Goal: Obtain resource: Obtain resource

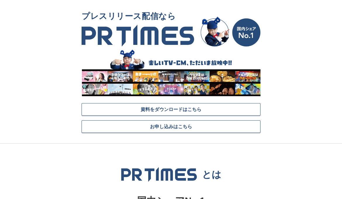
scroll to position [11, 0]
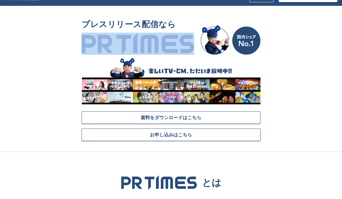
drag, startPoint x: 67, startPoint y: 46, endPoint x: 220, endPoint y: 35, distance: 153.4
click at [198, 46] on section "プレスリリース配信なら 資料をダウンロードはこちら お申し込みはこちら" at bounding box center [171, 84] width 342 height 136
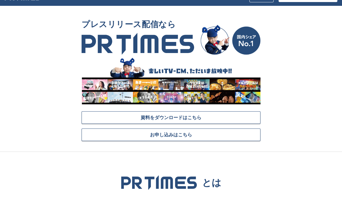
drag, startPoint x: 75, startPoint y: 192, endPoint x: 91, endPoint y: 199, distance: 17.4
click at [286, 125] on section "プレスリリース配信なら 資料をダウンロードはこちら お申し込みはこちら" at bounding box center [171, 84] width 342 height 136
click at [308, 108] on section "プレスリリース配信なら 資料をダウンロードはこちら お申し込みはこちら" at bounding box center [171, 84] width 342 height 136
drag, startPoint x: 300, startPoint y: 104, endPoint x: 298, endPoint y: 100, distance: 4.1
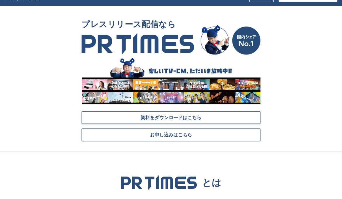
click at [300, 104] on section "プレスリリース配信なら 資料をダウンロードはこちら お申し込みはこちら" at bounding box center [171, 84] width 342 height 136
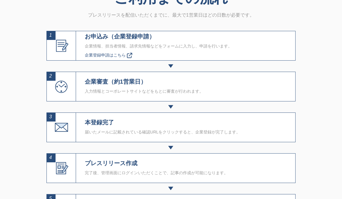
scroll to position [1992, 0]
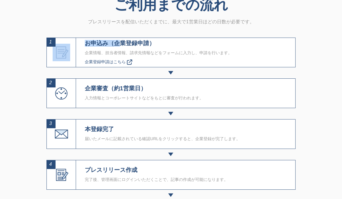
drag, startPoint x: 34, startPoint y: 45, endPoint x: 31, endPoint y: 48, distance: 4.2
click at [122, 49] on section "ご利用までの流れ プレスリリースを配信いただくまでに、最大で1営業日ほどの日数が必要です。 1 お申込み（企業登録申請） 企業情報、担当者情報、請求先情報など…" at bounding box center [171, 136] width 342 height 315
click at [307, 92] on section "ご利用までの流れ プレスリリースを配信いただくまでに、最大で1営業日ほどの日数が必要です。 1 お申込み（企業登録申請） 企業情報、担当者情報、請求先情報など…" at bounding box center [171, 136] width 342 height 315
drag, startPoint x: 316, startPoint y: 44, endPoint x: 171, endPoint y: 6, distance: 149.8
click at [315, 43] on section "ご利用までの流れ プレスリリースを配信いただくまでに、最大で1営業日ほどの日数が必要です。 1 お申込み（企業登録申請） 企業情報、担当者情報、請求先情報など…" at bounding box center [171, 136] width 342 height 315
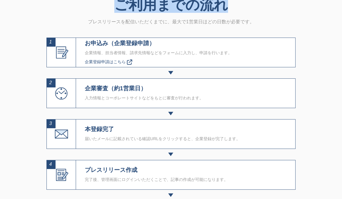
drag, startPoint x: 117, startPoint y: 8, endPoint x: 107, endPoint y: 11, distance: 9.8
click at [223, 11] on h2 "ご利用までの流れ" at bounding box center [170, 5] width 249 height 16
copy h2 "ご利用までの流れ"
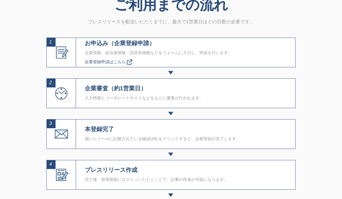
click at [282, 72] on div at bounding box center [170, 73] width 249 height 4
drag, startPoint x: 86, startPoint y: 45, endPoint x: 162, endPoint y: 36, distance: 76.5
click at [215, 48] on div "お申込み（企業登録申請） 企業情報、担当者情報、請求先情報などをフォームに入力し、申請を行います。 企業登録申請はこちら" at bounding box center [158, 52] width 165 height 29
copy p "お申込み（企業登録申請）"
click at [249, 54] on div "1 お申込み（企業登録申請） 企業情報、担当者情報、請求先情報などをフォームに入力し、申請を行います。 企業登録申請はこちら" at bounding box center [170, 53] width 249 height 30
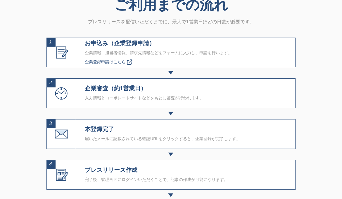
drag, startPoint x: 254, startPoint y: 103, endPoint x: 145, endPoint y: 81, distance: 110.7
click at [253, 102] on div "2 企業審査（約1営業日） 入力情報とコーポレートサイトなどをもとに審査が行われます。" at bounding box center [170, 94] width 249 height 30
drag, startPoint x: 48, startPoint y: 44, endPoint x: 52, endPoint y: 44, distance: 3.8
click at [52, 44] on div "1" at bounding box center [51, 42] width 9 height 9
drag, startPoint x: 88, startPoint y: 90, endPoint x: 169, endPoint y: 88, distance: 80.6
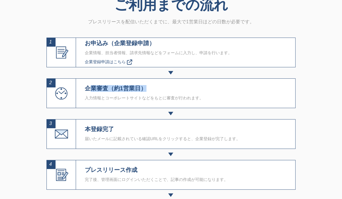
click at [179, 91] on h4 "企業審査（約1営業日）" at bounding box center [144, 88] width 119 height 7
drag, startPoint x: 113, startPoint y: 90, endPoint x: 192, endPoint y: 92, distance: 79.5
click at [196, 94] on div "企業審査（約1営業日） 入力情報とコーポレートサイトなどをもとに審査が行われます。" at bounding box center [144, 93] width 136 height 29
copy h4 "企業審査（約1営業日）"
click at [285, 81] on div "2 企業審査（約1営業日） 入力情報とコーポレートサイトなどをもとに審査が行われます。" at bounding box center [170, 94] width 249 height 30
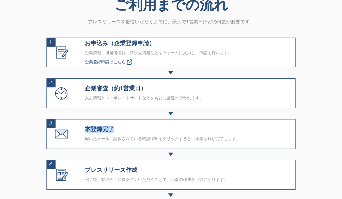
drag, startPoint x: 85, startPoint y: 133, endPoint x: 173, endPoint y: 130, distance: 88.5
click at [174, 130] on h4 "本登録完了" at bounding box center [162, 129] width 155 height 7
copy h4 "本登録完了"
drag, startPoint x: 306, startPoint y: 66, endPoint x: 312, endPoint y: 67, distance: 6.2
click at [307, 66] on section "ご利用までの流れ プレスリリースを配信いただくまでに、最大で1営業日ほどの日数が必要です。 1 お申込み（企業登録申請） 企業情報、担当者情報、請求先情報など…" at bounding box center [171, 136] width 342 height 315
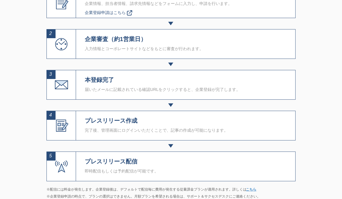
scroll to position [2047, 0]
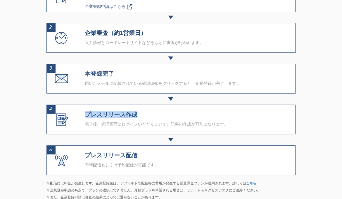
drag, startPoint x: 86, startPoint y: 115, endPoint x: 282, endPoint y: 122, distance: 197.0
click at [261, 117] on div "4 プレスリリース作成 完了後、管理画面にログインいただくことで、記事の作成が可能になります。" at bounding box center [170, 120] width 249 height 30
copy h4 "プレスリリース作成"
click at [251, 153] on div "5 プレスリリース配信 即時配信もしくは予約配信が可能です。" at bounding box center [170, 161] width 249 height 30
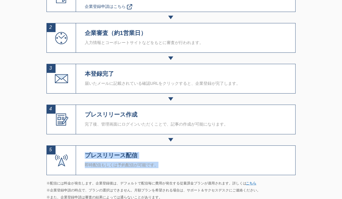
drag, startPoint x: 83, startPoint y: 157, endPoint x: 201, endPoint y: 164, distance: 118.5
click at [201, 164] on div "5 プレスリリース配信 即時配信もしくは予約配信が可能です。" at bounding box center [170, 161] width 249 height 30
click at [174, 159] on div "5 プレスリリース配信 即時配信もしくは予約配信が可能です。" at bounding box center [170, 161] width 249 height 30
drag, startPoint x: 84, startPoint y: 157, endPoint x: 194, endPoint y: 154, distance: 110.4
click at [164, 154] on div "プレスリリース配信 即時配信もしくは予約配信が可能です。" at bounding box center [121, 160] width 91 height 29
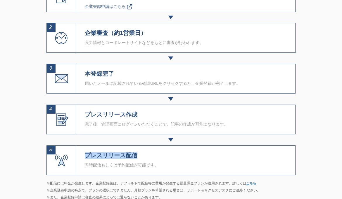
copy h4 "プレスリリース配信"
click at [269, 130] on div "4 プレスリリース作成 完了後、管理画面にログインいただくことで、記事の作成が可能になります。" at bounding box center [170, 120] width 249 height 30
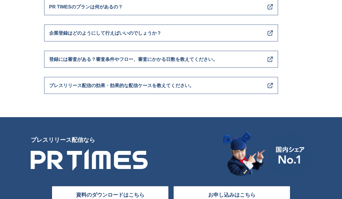
scroll to position [2347, 0]
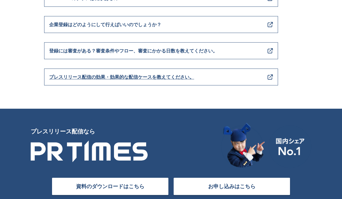
click at [153, 81] on span "プレスリリース配信の効果・効果的な配信ケースを教えてください。" at bounding box center [121, 78] width 145 height 8
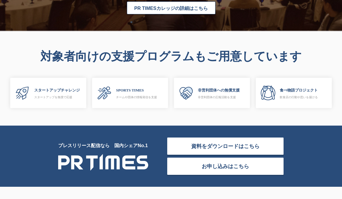
scroll to position [1780, 0]
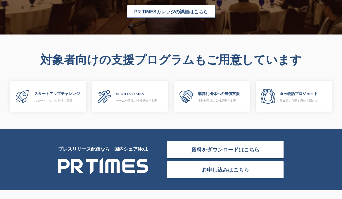
click at [207, 146] on link "資料をダウンロードはこちら" at bounding box center [225, 150] width 117 height 18
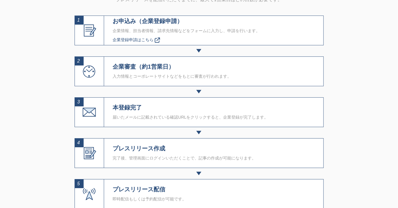
scroll to position [2007, 0]
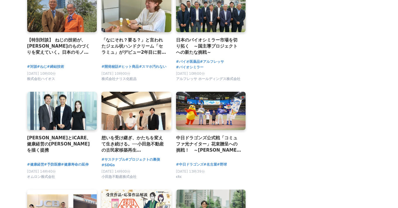
scroll to position [1012, 0]
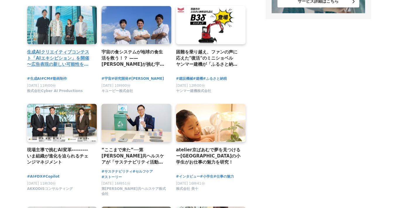
scroll to position [557, 0]
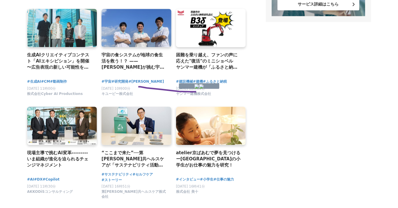
drag, startPoint x: 198, startPoint y: 91, endPoint x: 286, endPoint y: 99, distance: 88.0
